Goal: Connect with others: Connect with others

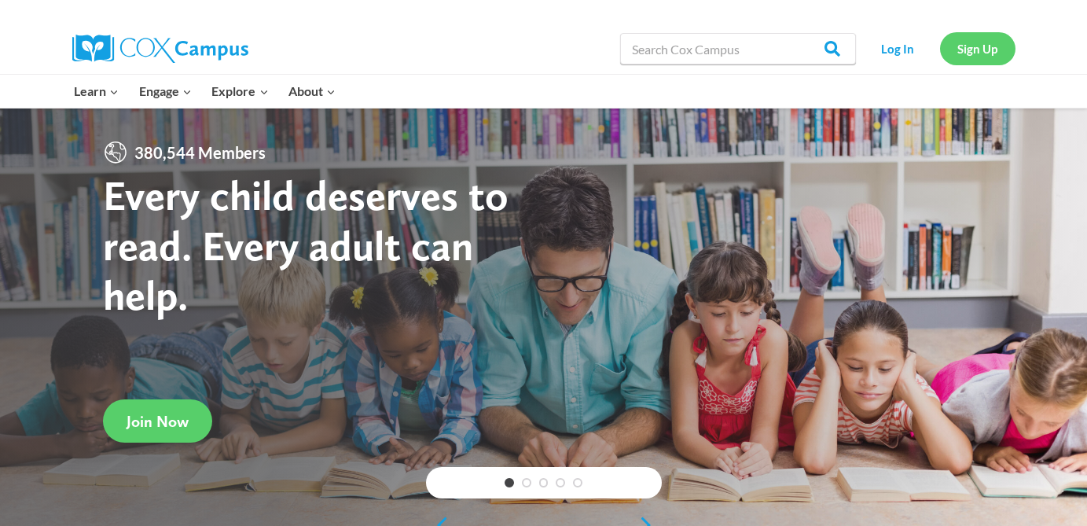
click at [963, 50] on link "Sign Up" at bounding box center [977, 48] width 75 height 32
click at [898, 49] on link "Log In" at bounding box center [898, 48] width 68 height 32
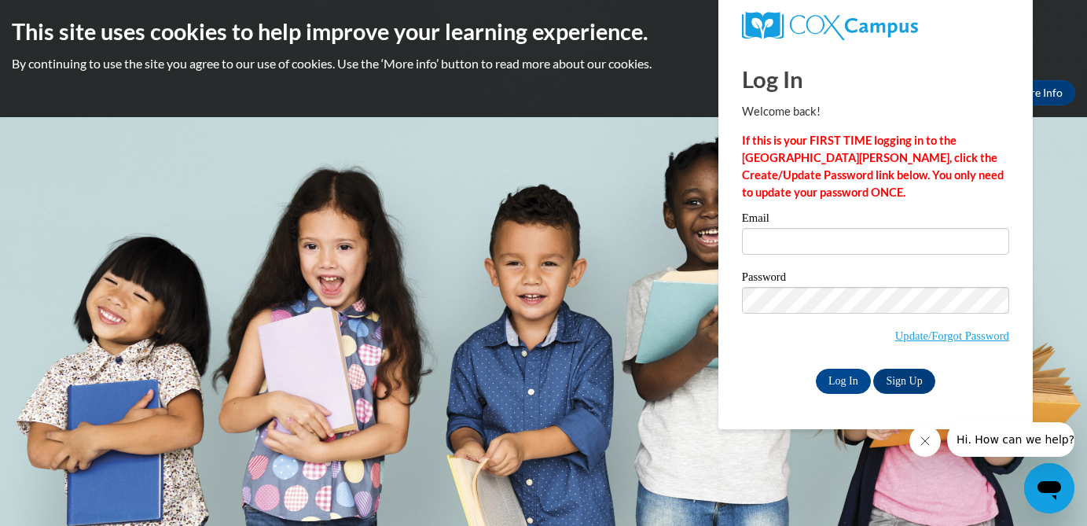
click at [785, 226] on label "Email" at bounding box center [875, 220] width 267 height 16
click at [785, 228] on input "Email" at bounding box center [875, 241] width 267 height 27
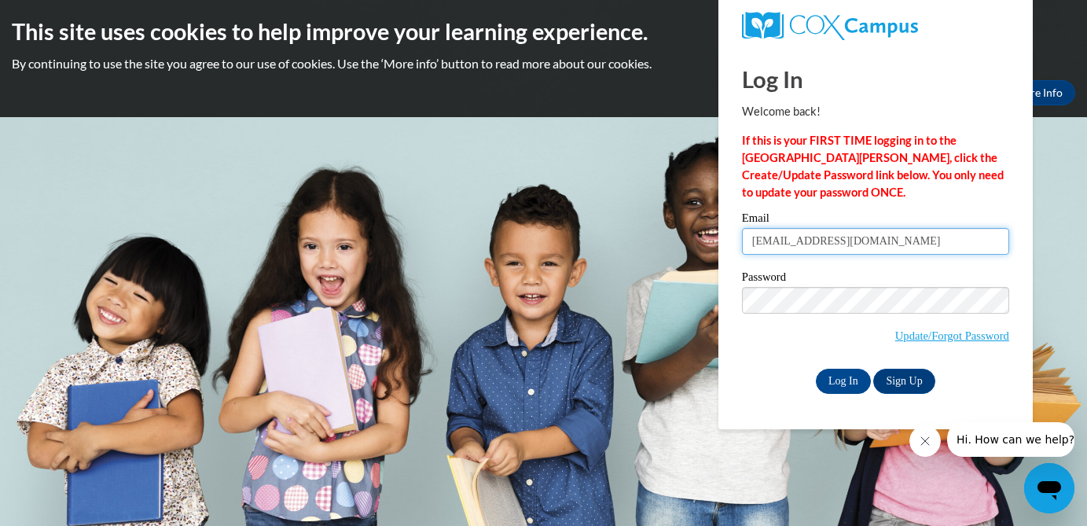
type input "hughesl@w-csd.org"
click at [774, 285] on label "Password" at bounding box center [875, 279] width 267 height 16
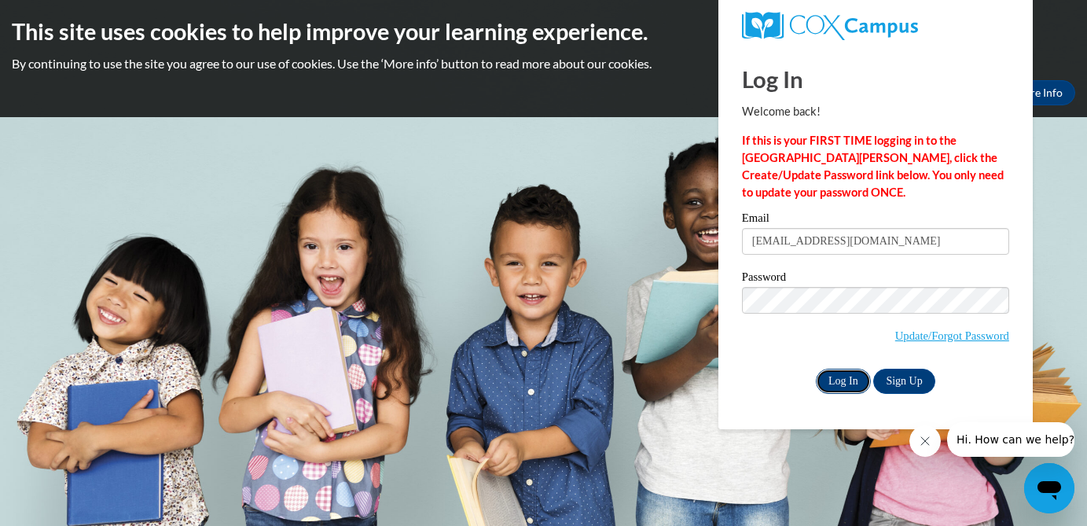
click at [829, 386] on input "Log In" at bounding box center [843, 381] width 55 height 25
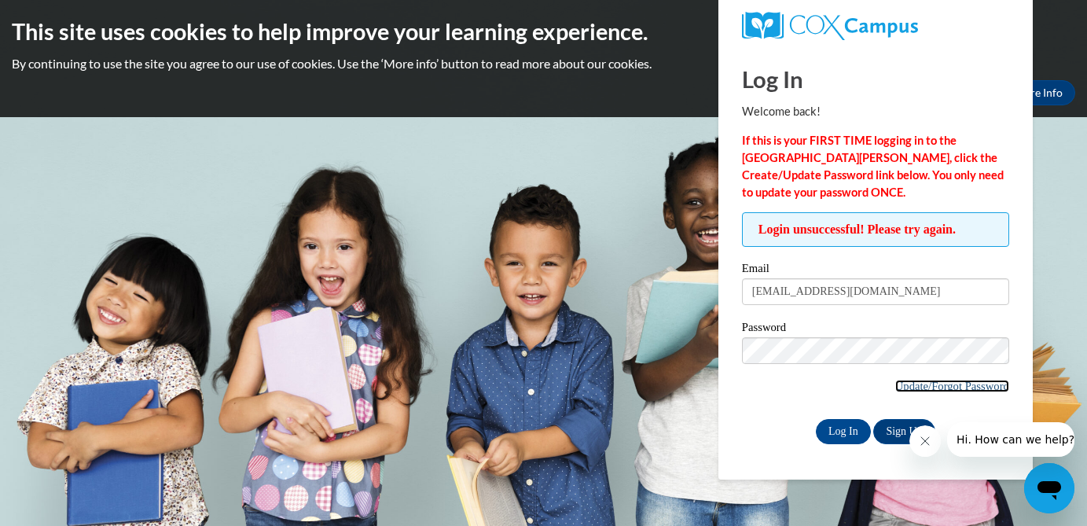
click at [928, 386] on link "Update/Forgot Password" at bounding box center [953, 386] width 114 height 13
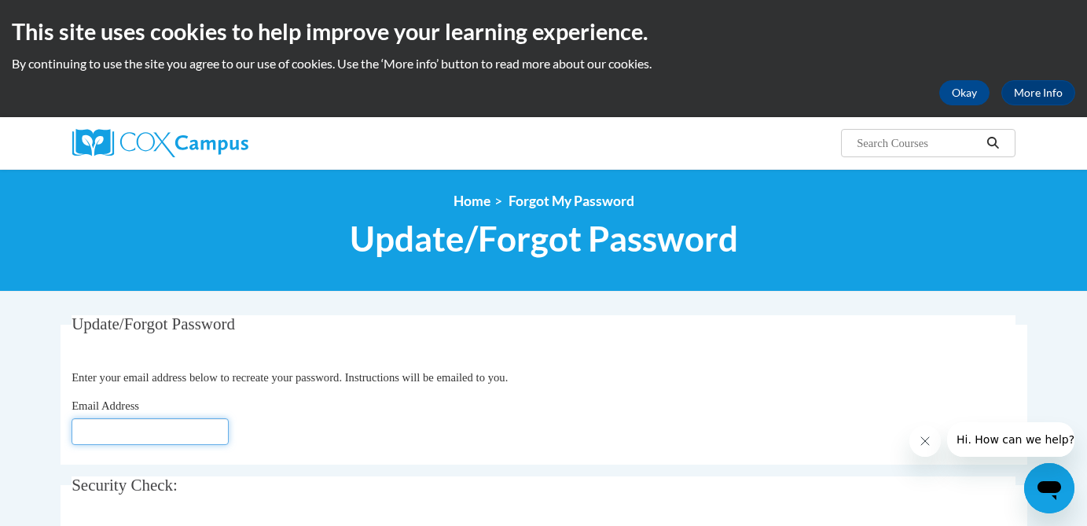
click at [137, 433] on input "Email Address" at bounding box center [150, 431] width 157 height 27
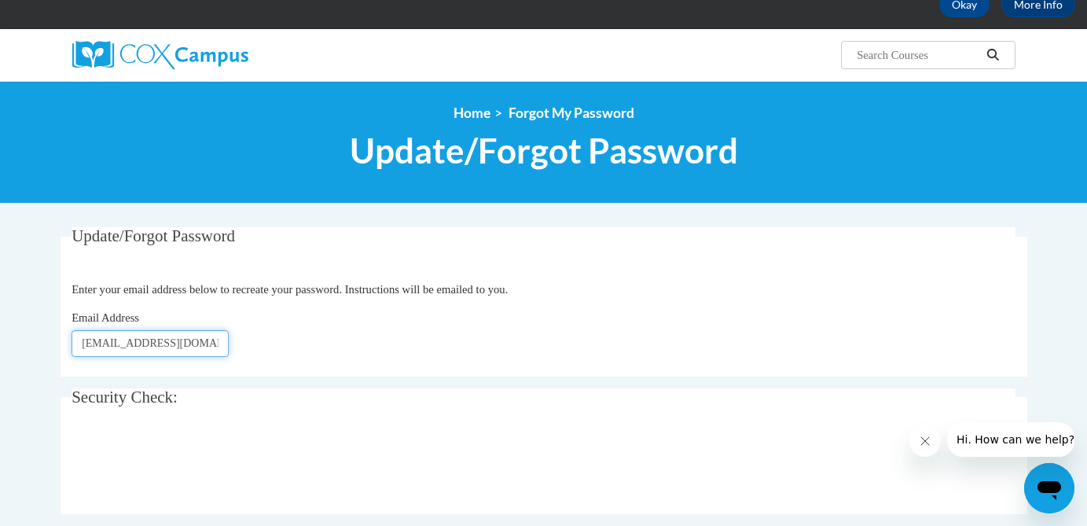
scroll to position [97, 0]
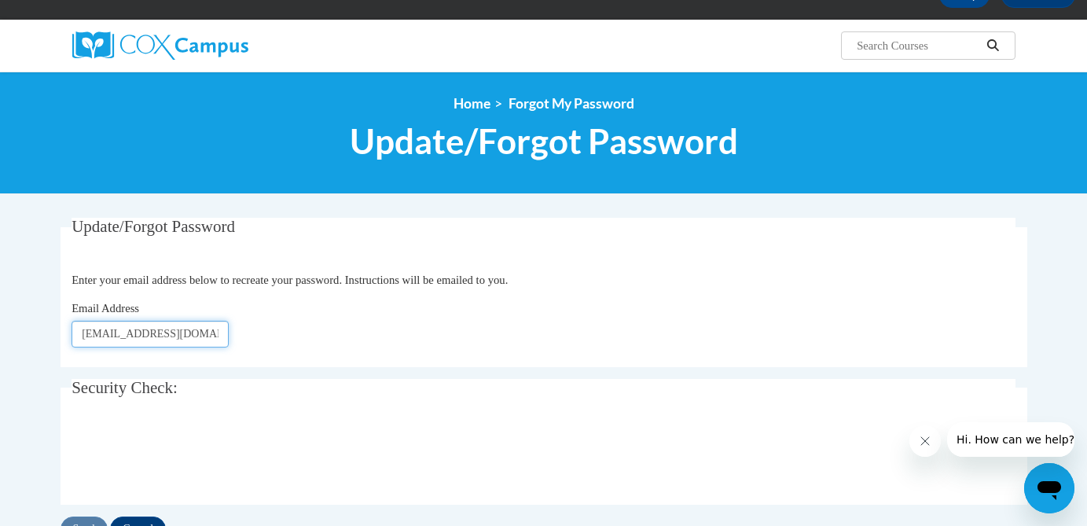
type input "[EMAIL_ADDRESS][DOMAIN_NAME]"
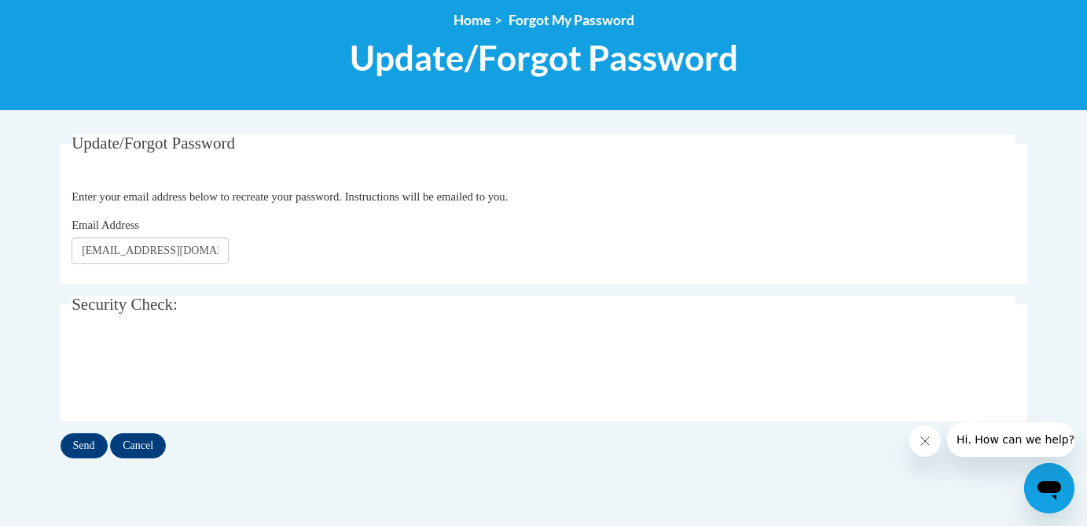
scroll to position [180, 0]
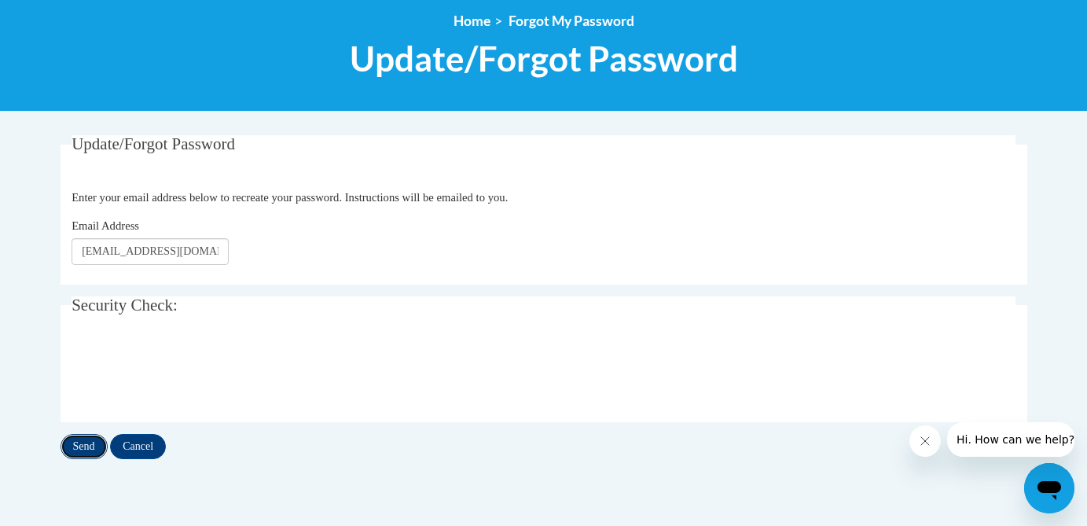
click at [92, 455] on input "Send" at bounding box center [84, 446] width 47 height 25
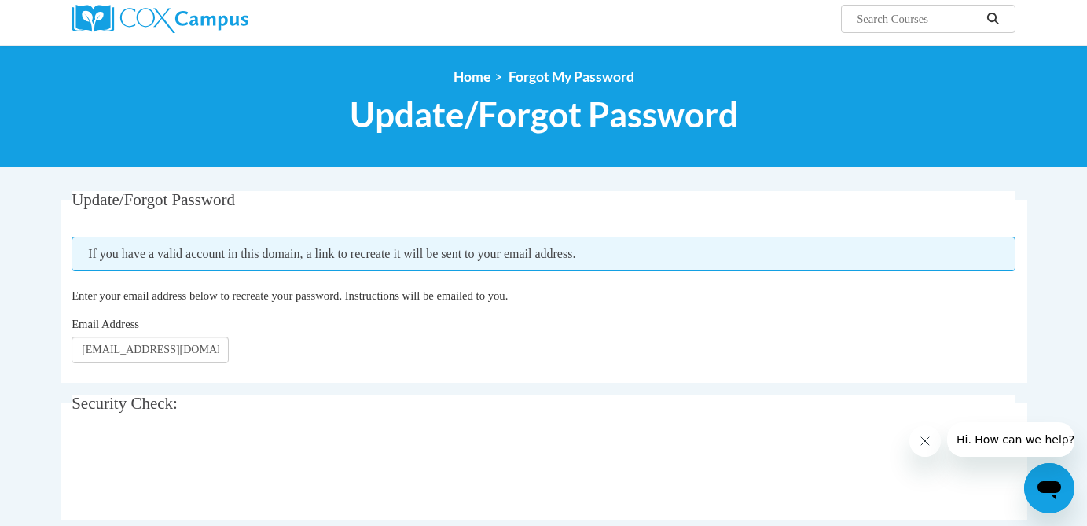
scroll to position [125, 0]
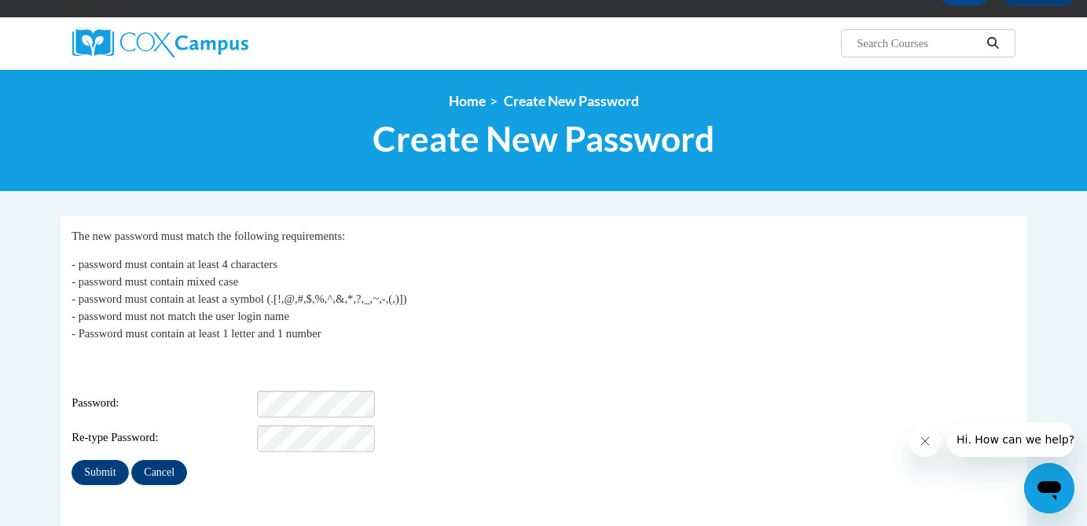
scroll to position [118, 0]
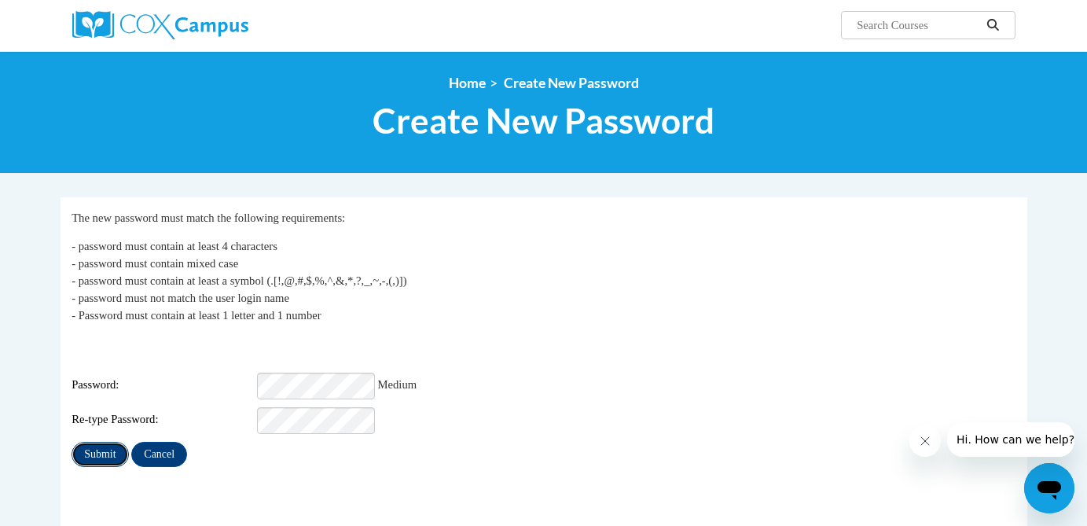
click at [92, 446] on input "Submit" at bounding box center [100, 454] width 57 height 25
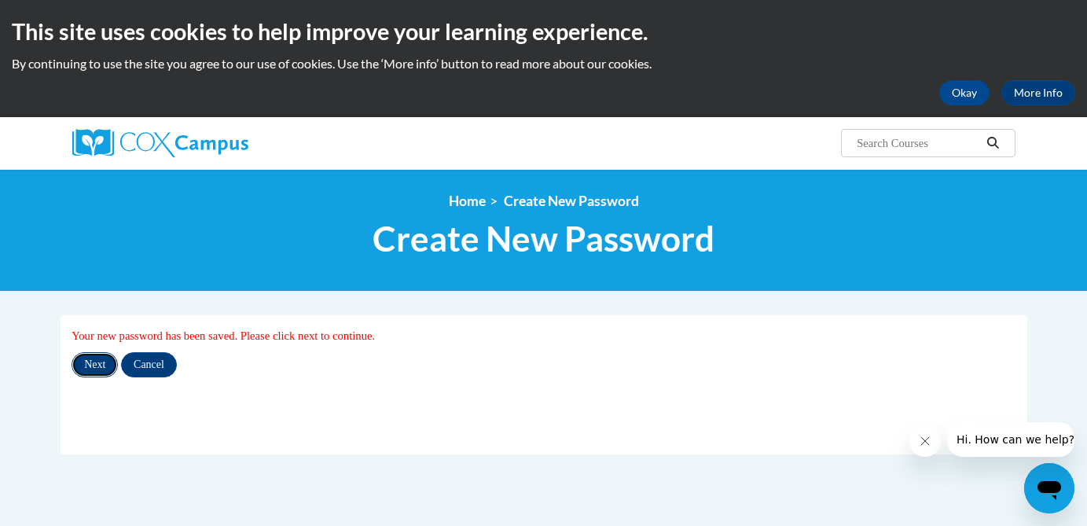
click at [97, 361] on input "Next" at bounding box center [95, 364] width 46 height 25
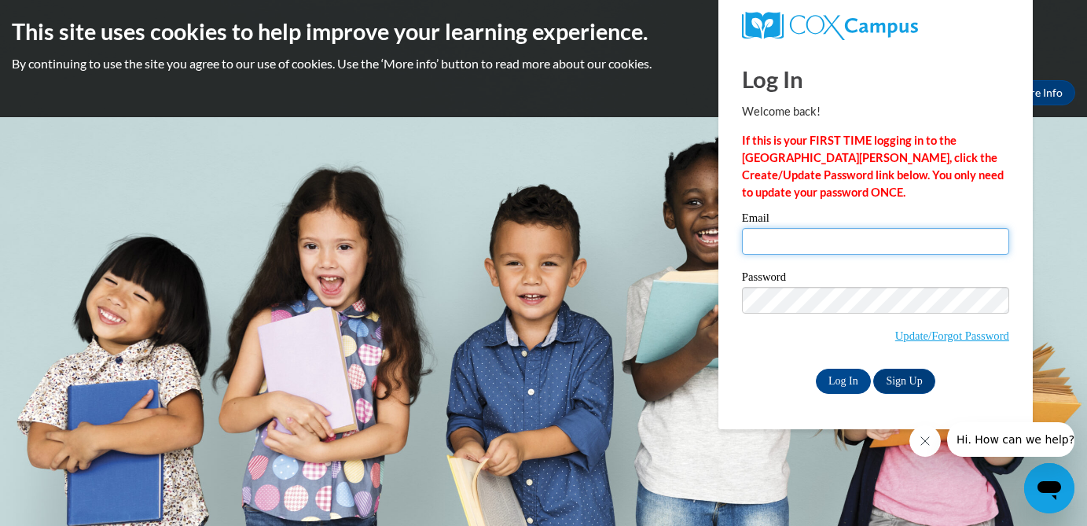
click at [811, 241] on input "Email" at bounding box center [875, 241] width 267 height 27
type input "hughesl@w-csd.org"
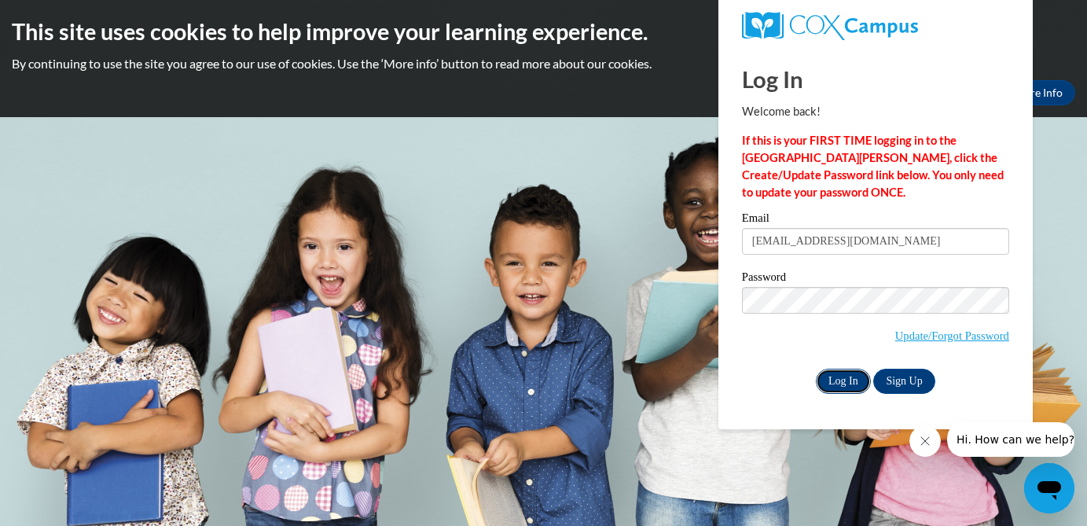
click at [846, 388] on input "Log In" at bounding box center [843, 381] width 55 height 25
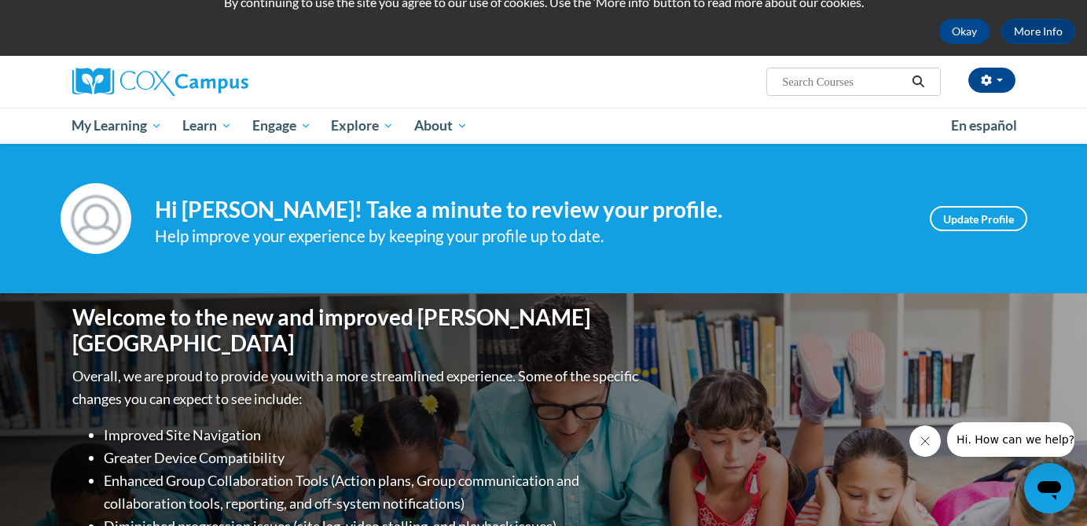
scroll to position [60, 0]
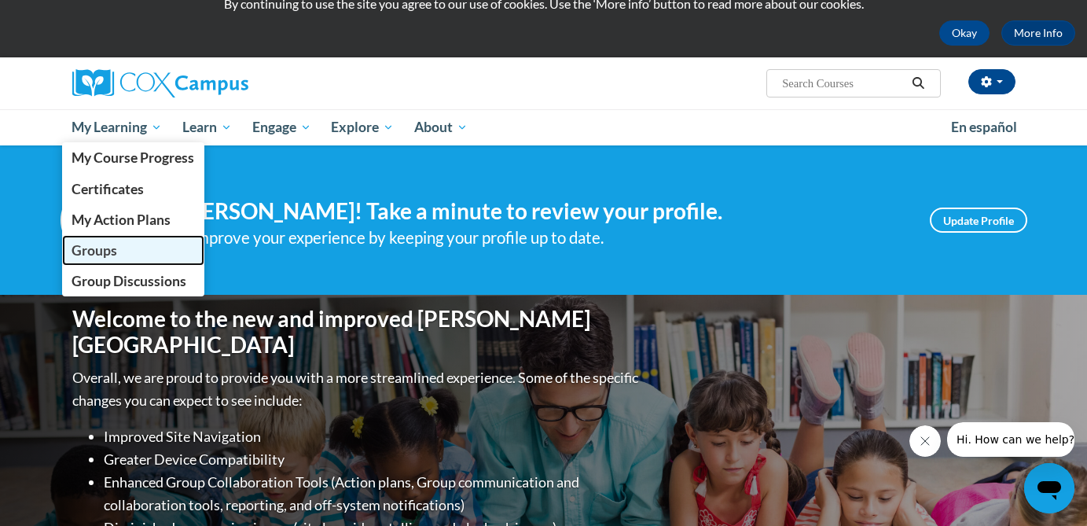
click at [103, 250] on span "Groups" at bounding box center [95, 250] width 46 height 17
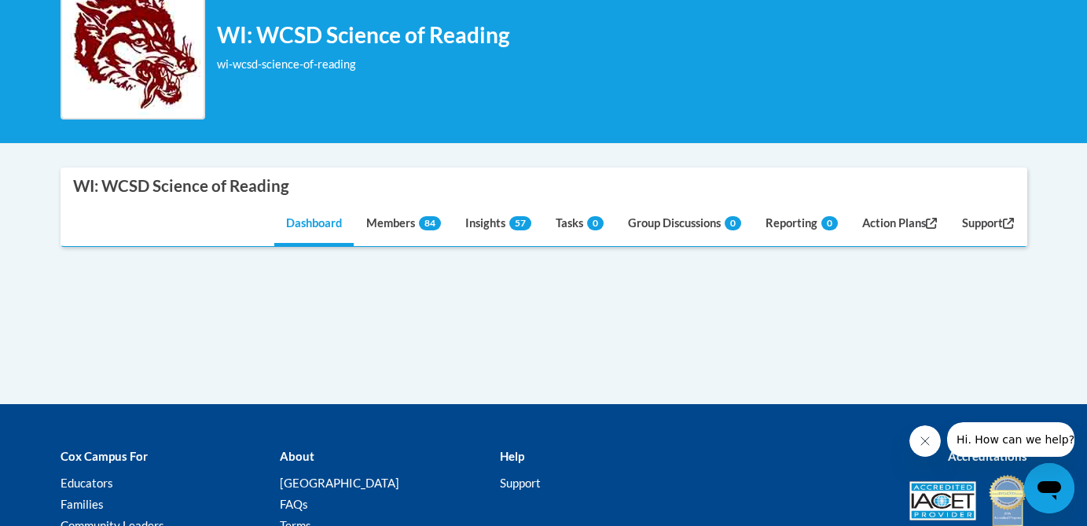
scroll to position [282, 0]
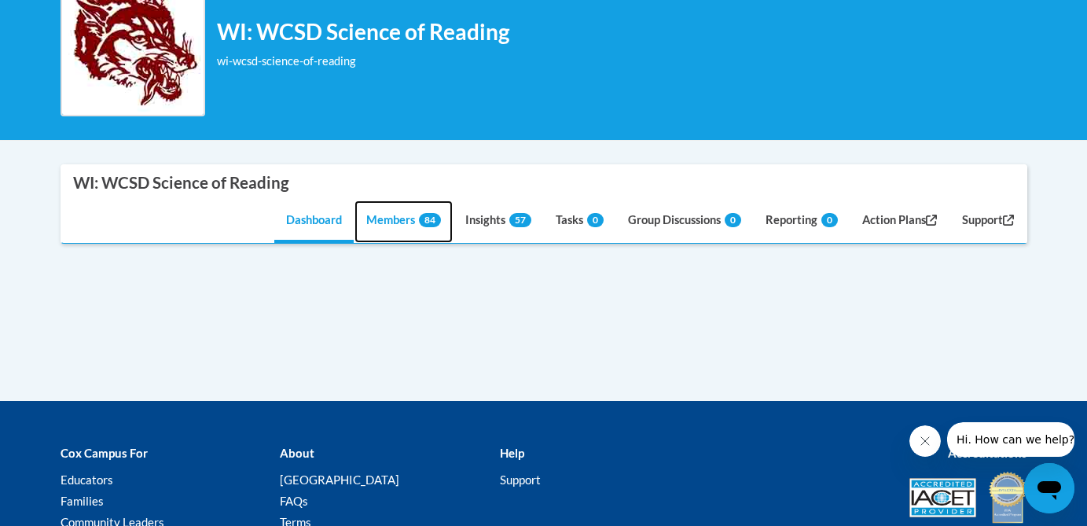
click at [395, 218] on link "Members 84" at bounding box center [404, 221] width 98 height 42
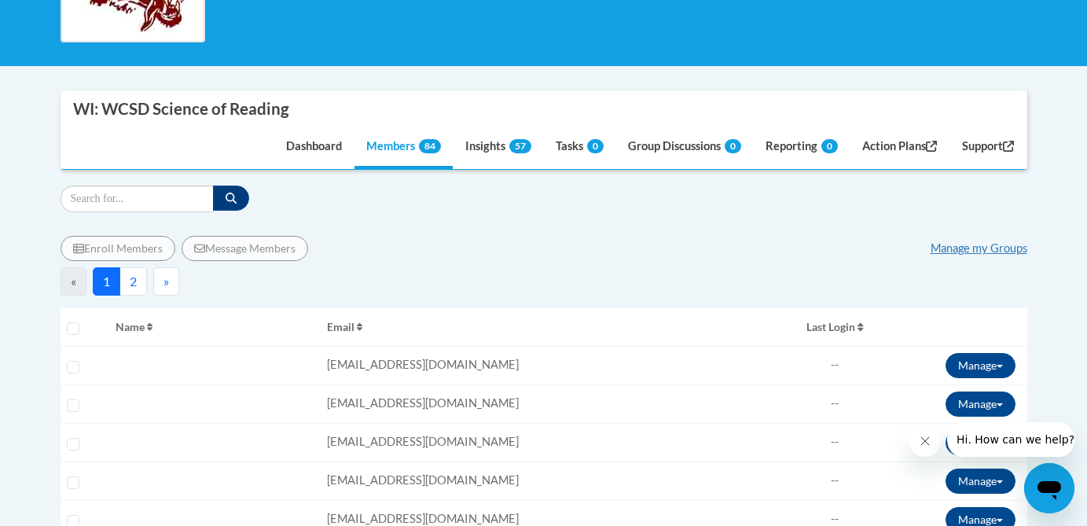
scroll to position [360, 0]
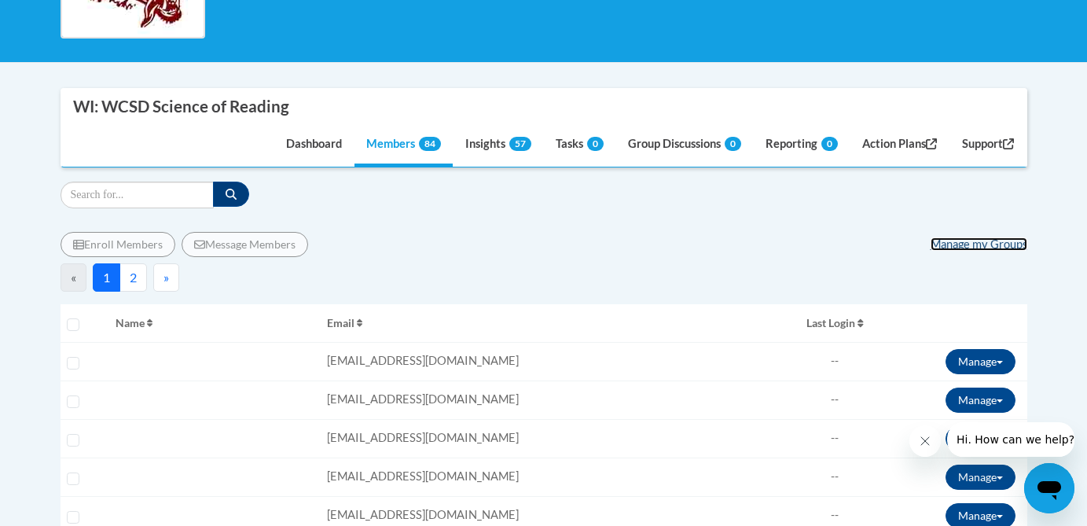
click at [983, 243] on link "Manage my Groups" at bounding box center [979, 243] width 97 height 13
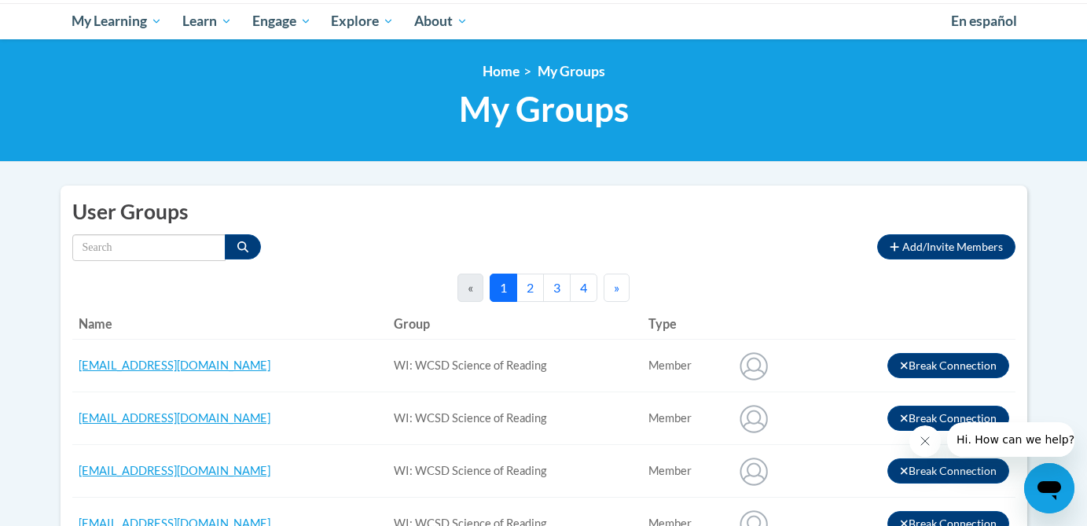
scroll to position [167, 0]
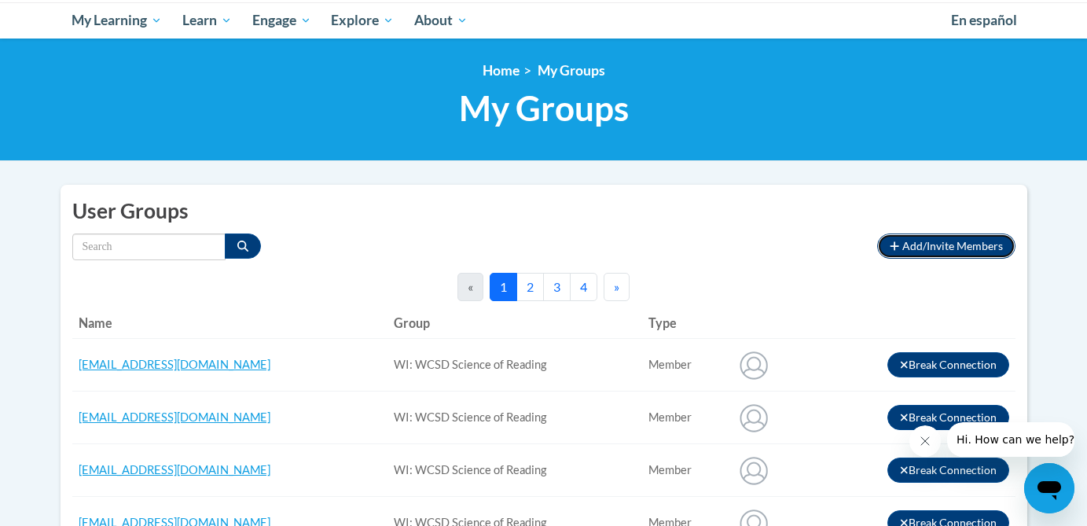
click at [969, 245] on span "Add/Invite Members" at bounding box center [953, 245] width 101 height 13
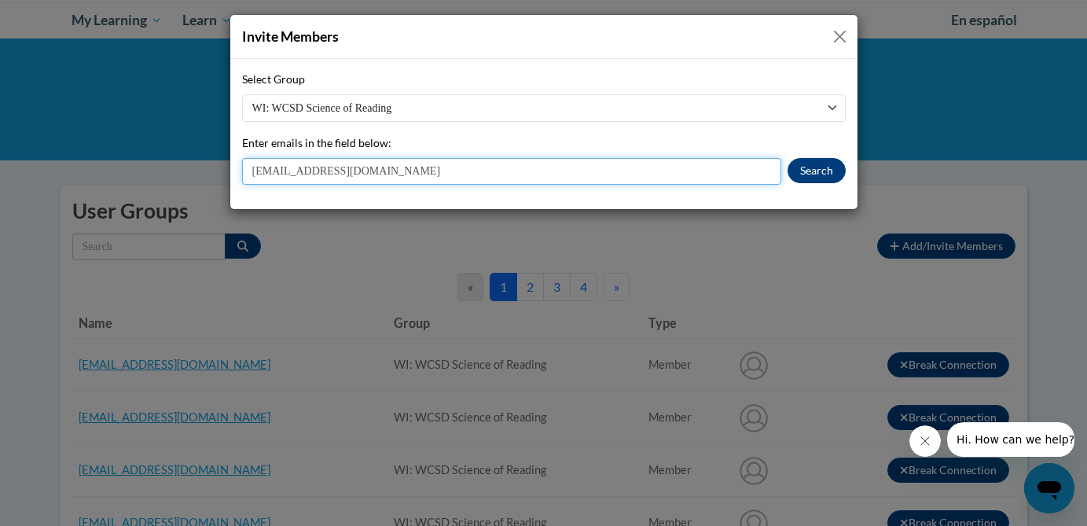
type input "[EMAIL_ADDRESS][DOMAIN_NAME]"
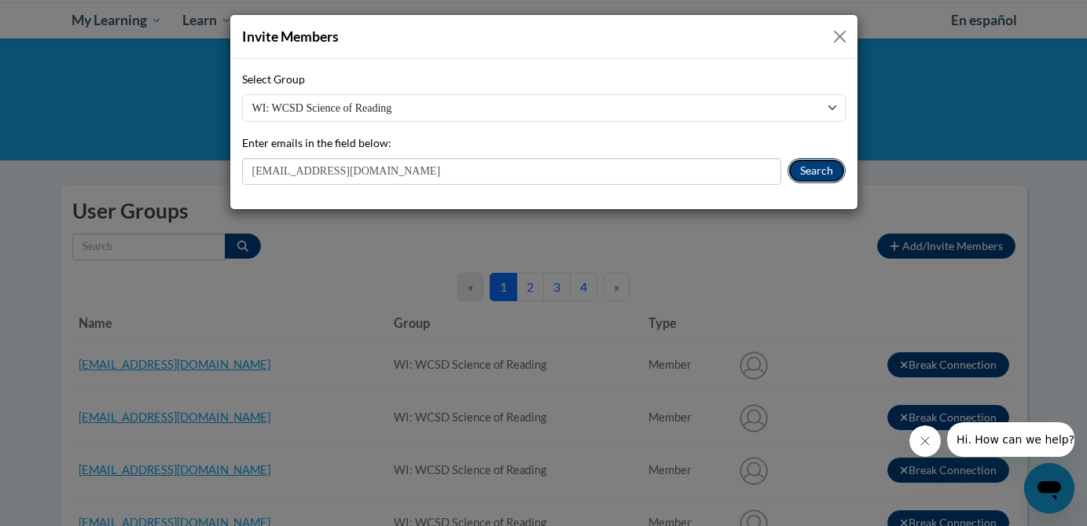
click at [823, 173] on button "Search" at bounding box center [817, 170] width 58 height 25
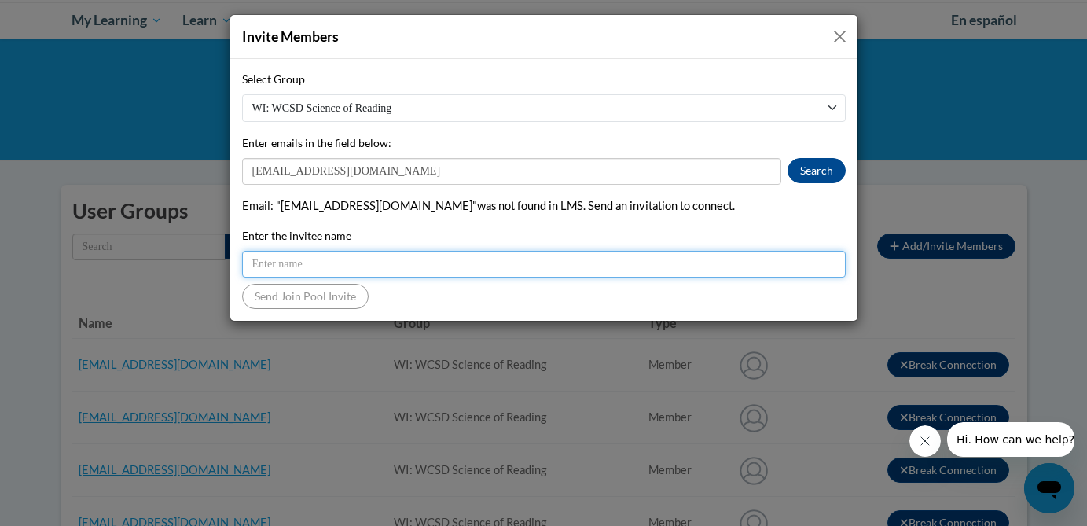
click at [388, 263] on input "Enter the invitee name" at bounding box center [544, 264] width 604 height 27
type input "[PERSON_NAME]"
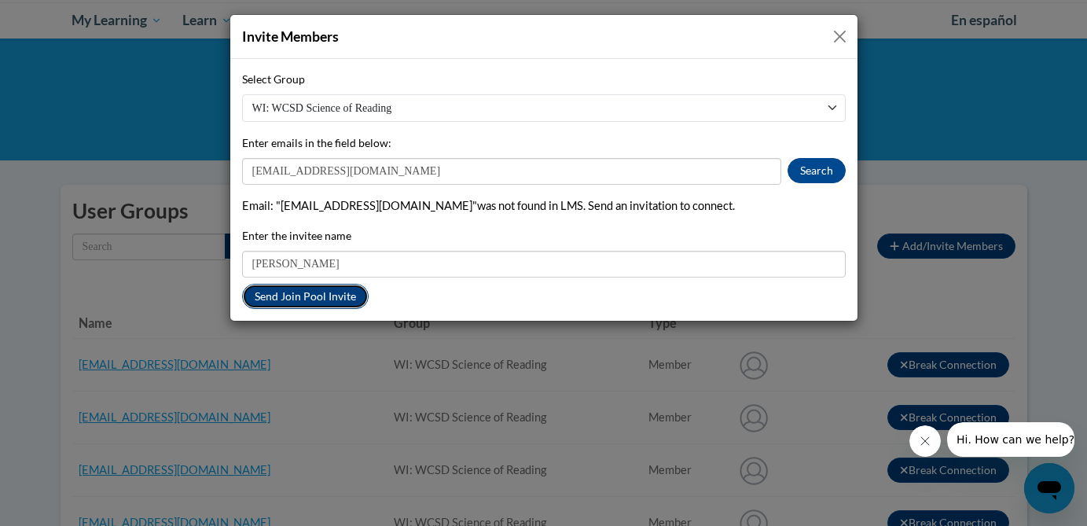
click at [327, 303] on button "Send Join Pool Invite" at bounding box center [305, 296] width 127 height 25
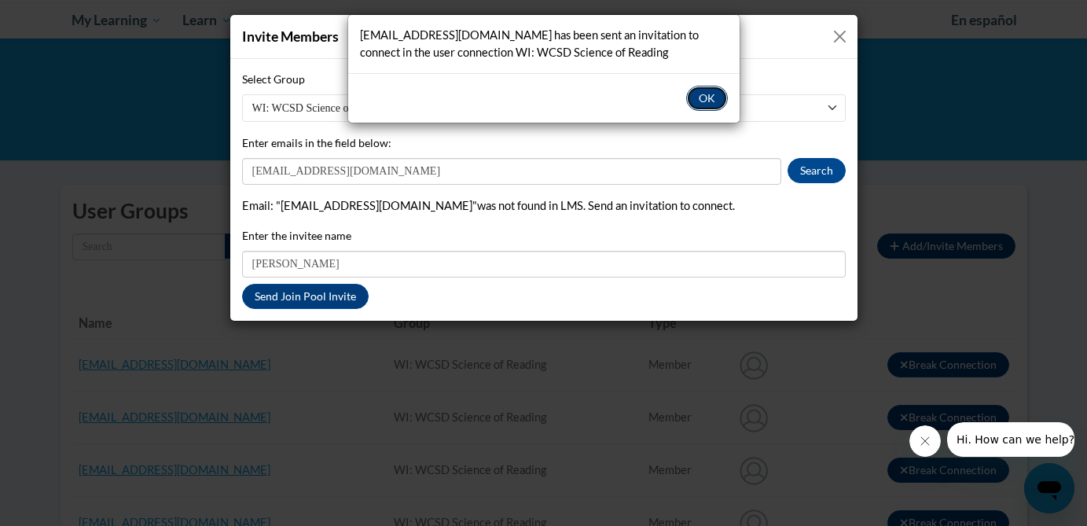
click at [716, 99] on button "OK" at bounding box center [707, 98] width 42 height 25
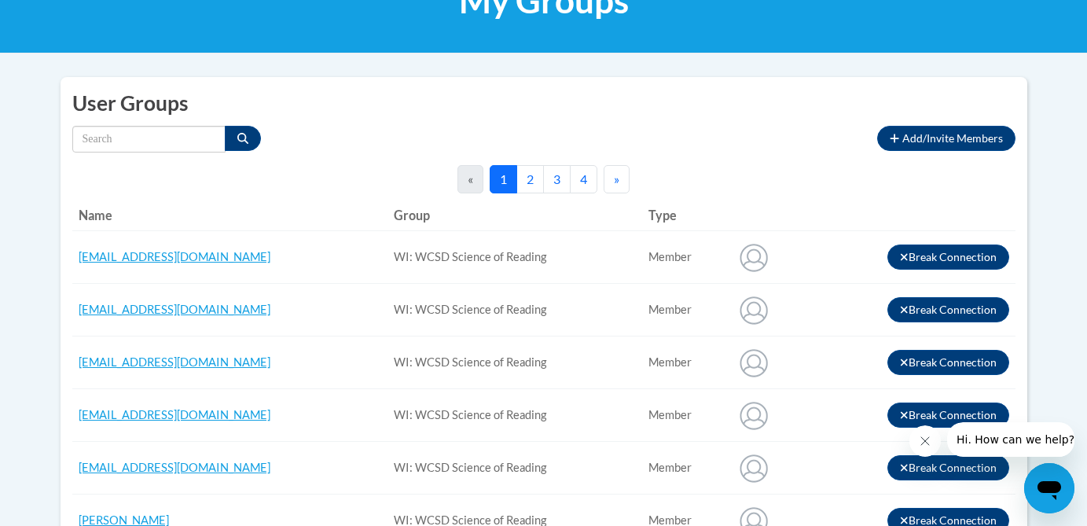
scroll to position [276, 0]
